Goal: Transaction & Acquisition: Purchase product/service

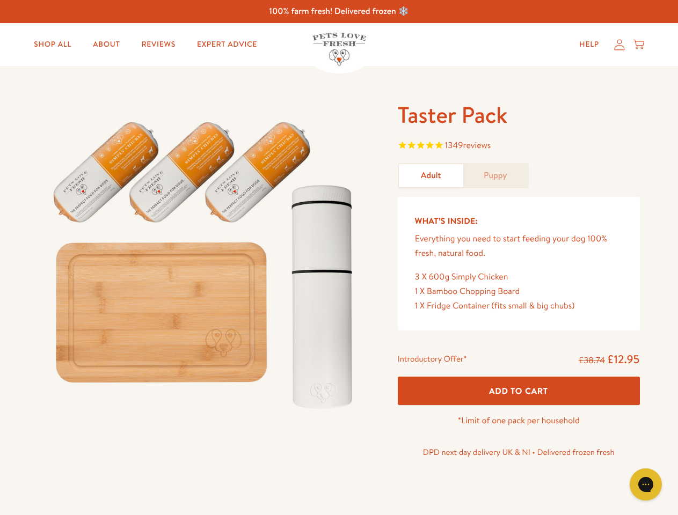
click at [339, 258] on img at bounding box center [205, 260] width 333 height 320
click at [518, 146] on span "1349 reviews" at bounding box center [519, 146] width 242 height 16
click at [518, 391] on div "Introductory Offer* £38.74 £12.95 Add To Cart *Limit of one pack per household …" at bounding box center [518, 409] width 259 height 123
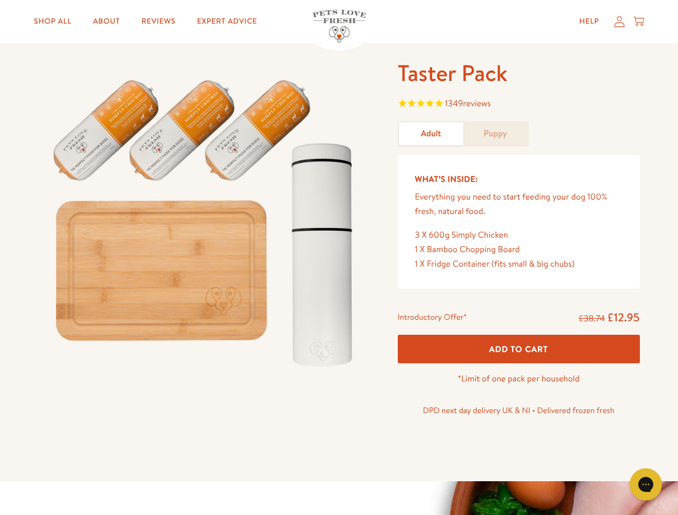
click at [646, 485] on icon "Gorgias live chat" at bounding box center [645, 484] width 10 height 10
